Goal: Task Accomplishment & Management: Complete application form

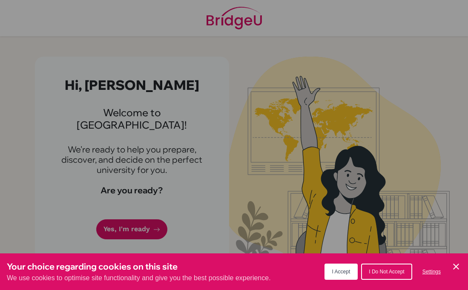
click at [453, 261] on div "Your choice regarding cookies on this site We use cookies to optimise site func…" at bounding box center [234, 272] width 468 height 37
click at [457, 270] on icon "Cookie Control Close Icon" at bounding box center [456, 267] width 10 height 10
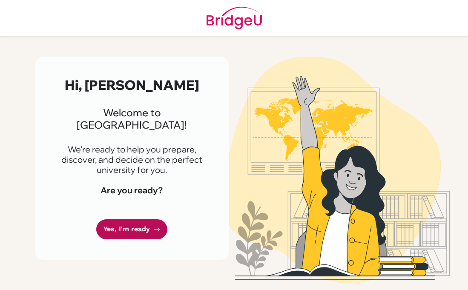
click at [127, 220] on link "Yes, I'm ready" at bounding box center [131, 230] width 71 height 20
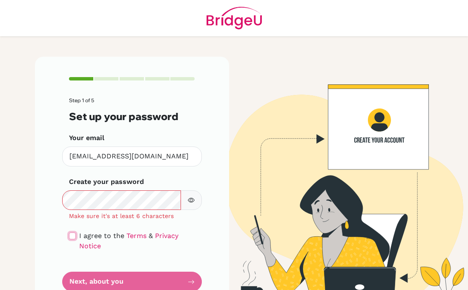
click at [69, 235] on input "checkbox" at bounding box center [72, 236] width 7 height 7
checkbox input "true"
click at [188, 202] on icon "button" at bounding box center [191, 200] width 7 height 5
click at [188, 202] on icon "button" at bounding box center [191, 200] width 7 height 7
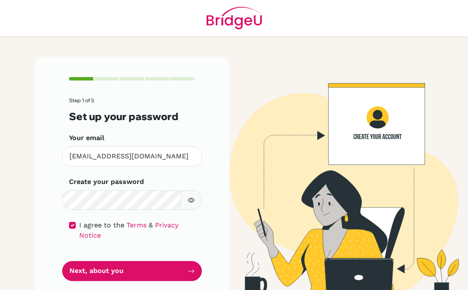
click at [193, 202] on button "button" at bounding box center [191, 201] width 21 height 20
click at [54, 203] on div "Step 1 of 5 Set up your password Your email 22068@aisa.sch.ae Invalid email Cre…" at bounding box center [132, 179] width 194 height 245
click at [190, 197] on icon "button" at bounding box center [191, 200] width 7 height 7
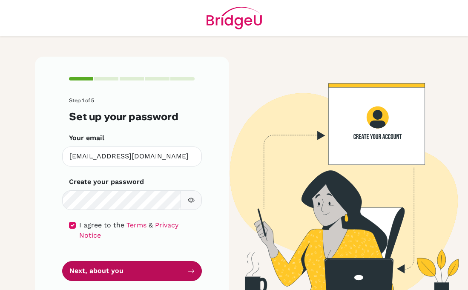
click at [125, 262] on button "Next, about you" at bounding box center [132, 271] width 140 height 20
